Goal: Task Accomplishment & Management: Use online tool/utility

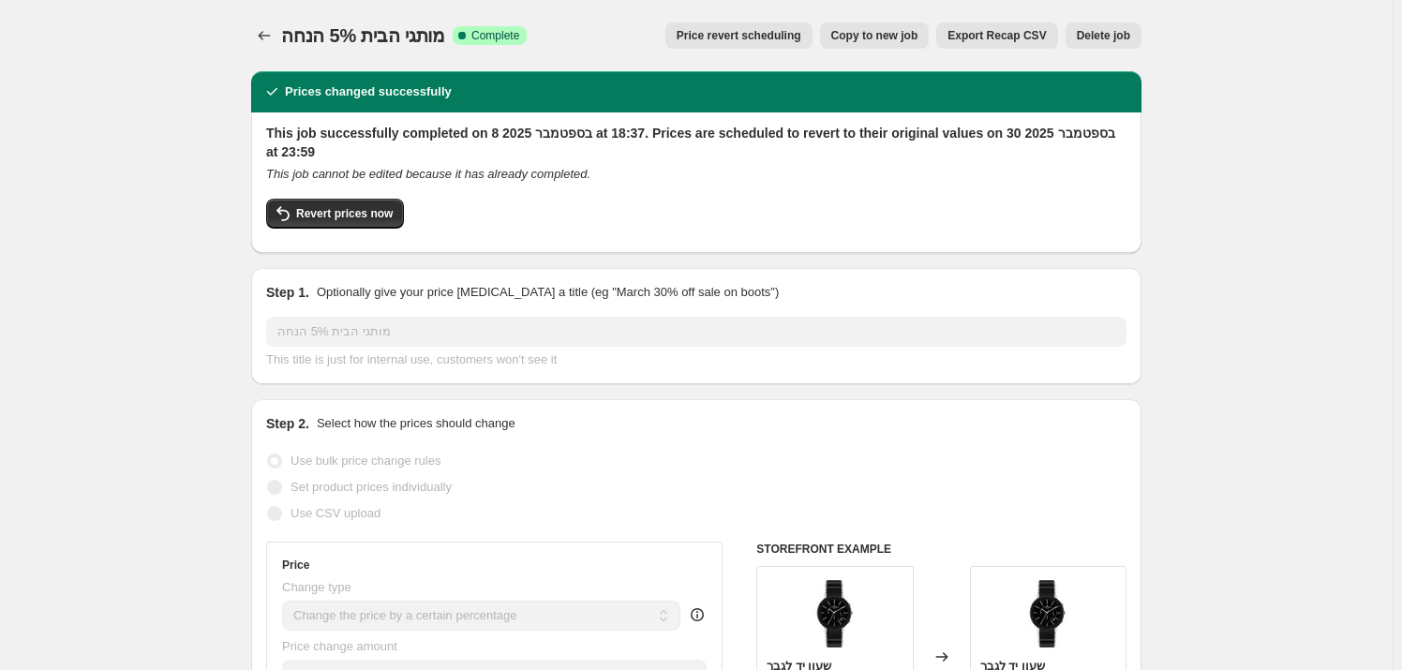
select select "percentage"
select select "vendor"
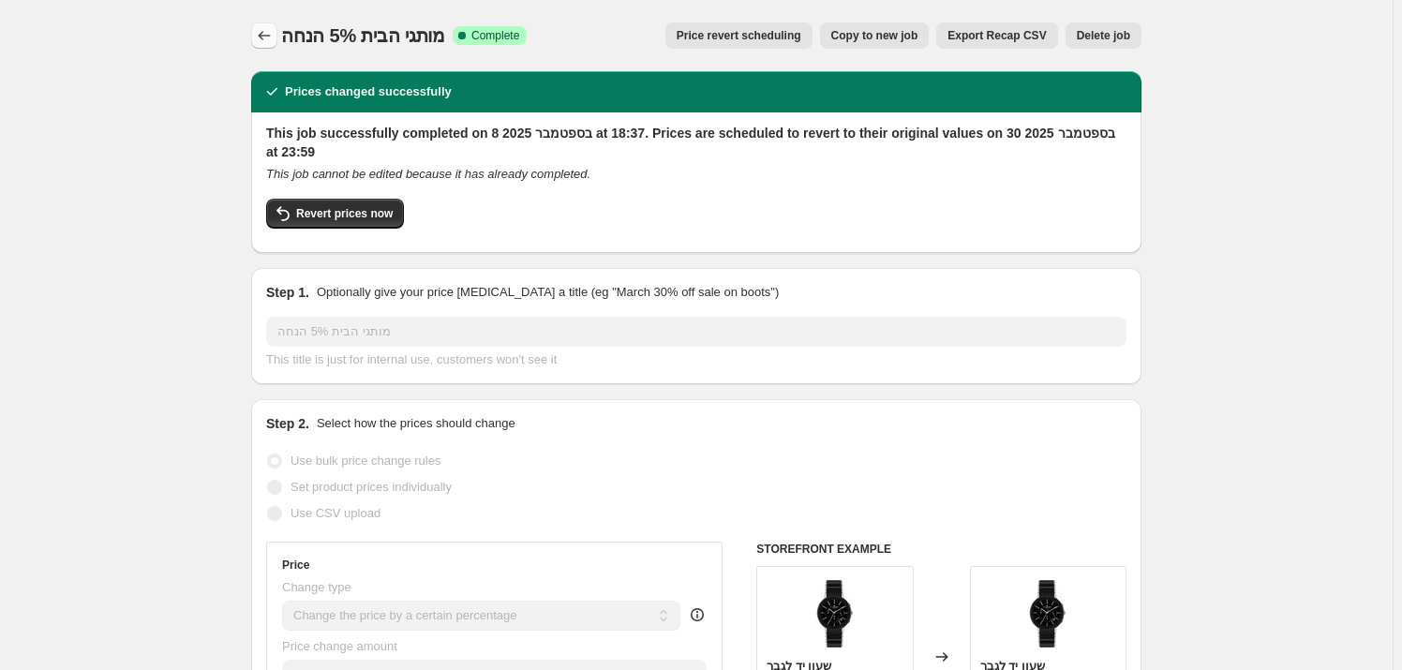
click at [265, 38] on icon "Price change jobs" at bounding box center [265, 35] width 12 height 9
